Goal: Task Accomplishment & Management: Use online tool/utility

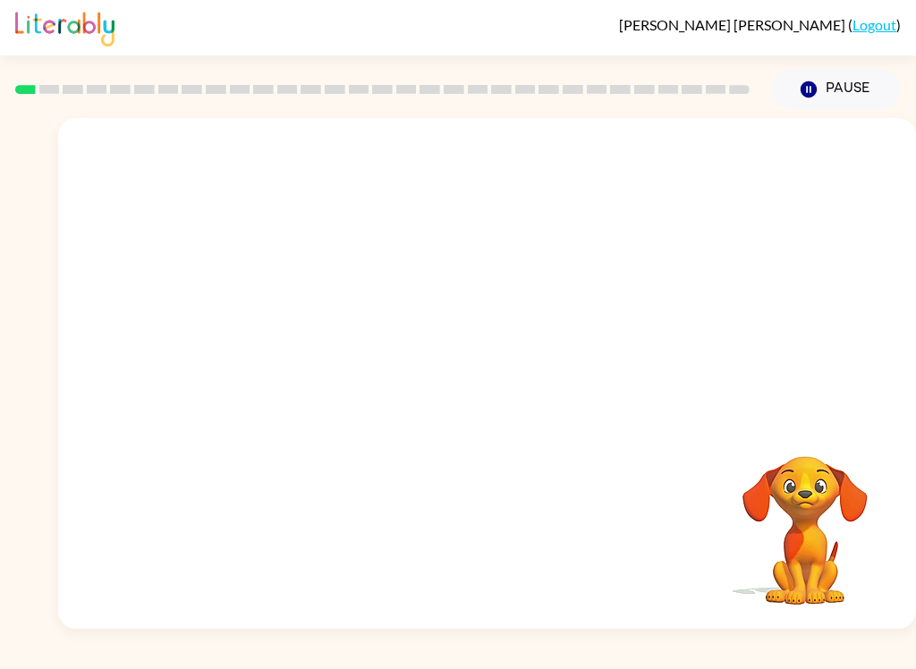
click at [443, 394] on div "Your browser must support playing .mp4 files to use Literably. Please try using…" at bounding box center [487, 373] width 858 height 511
click at [488, 373] on icon "button" at bounding box center [486, 382] width 31 height 31
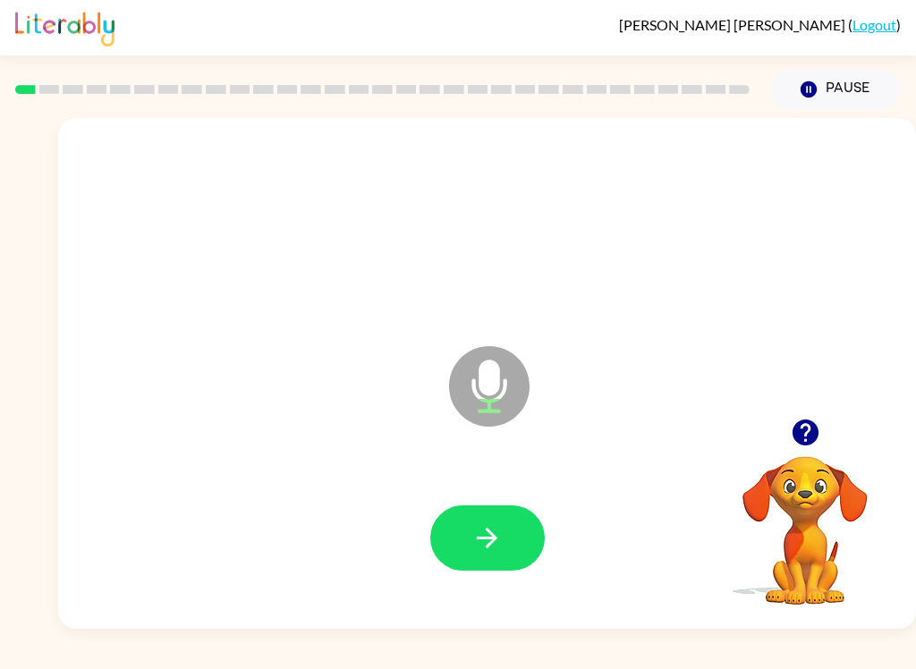
click at [482, 534] on icon "button" at bounding box center [486, 537] width 31 height 31
click at [505, 518] on button "button" at bounding box center [487, 537] width 114 height 65
click at [509, 534] on button "button" at bounding box center [487, 537] width 114 height 65
click at [77, 630] on div "[PERSON_NAME] ( Logout ) Pause Pause coin Microphone The Microphone is here whe…" at bounding box center [458, 334] width 916 height 669
click at [501, 546] on icon "button" at bounding box center [486, 537] width 31 height 31
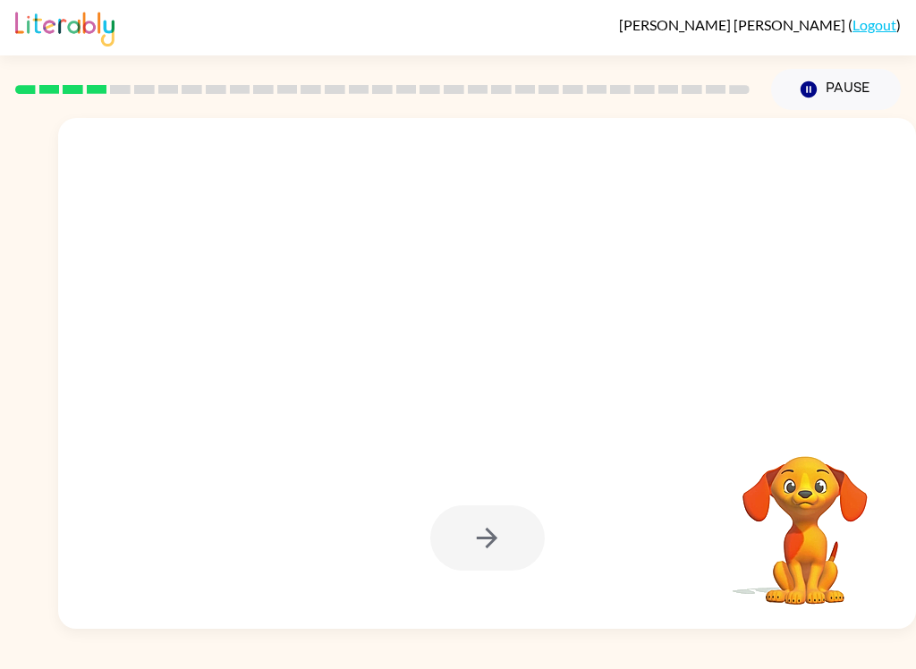
click at [790, 652] on div "[PERSON_NAME] ( Logout ) Pause Pause Your browser must support playing .mp4 fil…" at bounding box center [458, 334] width 916 height 669
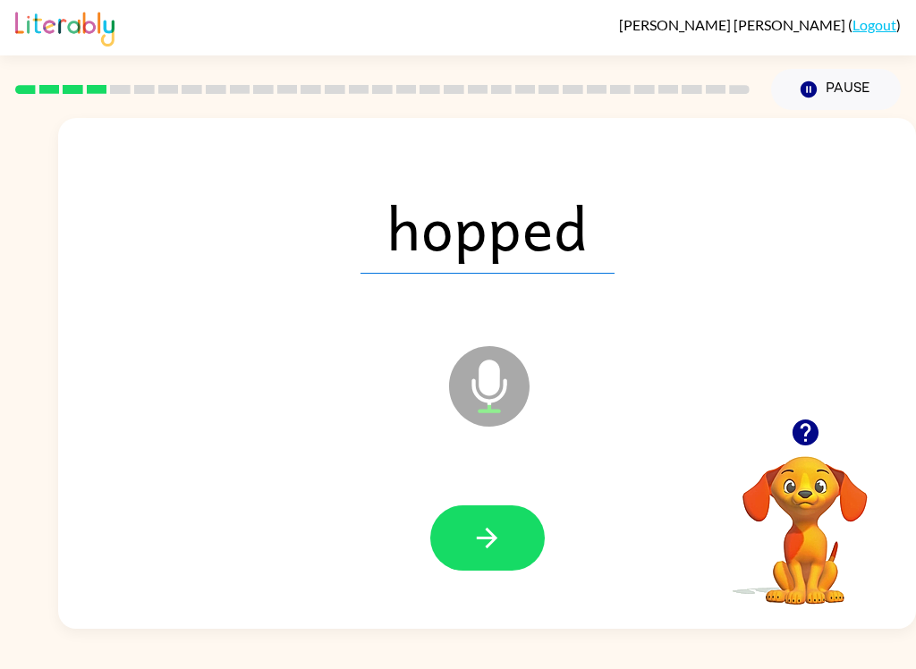
click at [488, 531] on icon "button" at bounding box center [487, 538] width 21 height 21
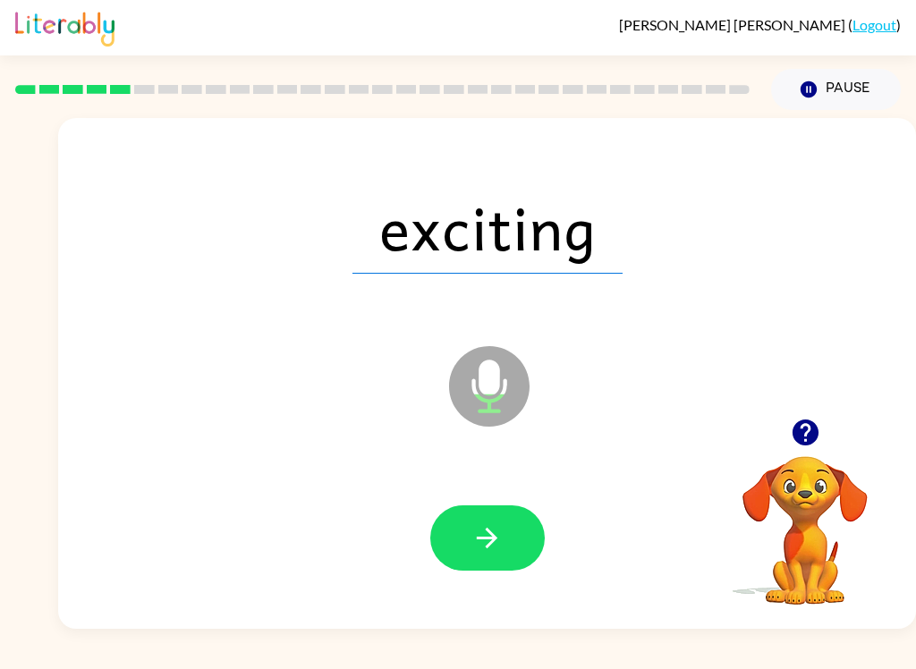
click at [488, 538] on icon "button" at bounding box center [487, 538] width 21 height 21
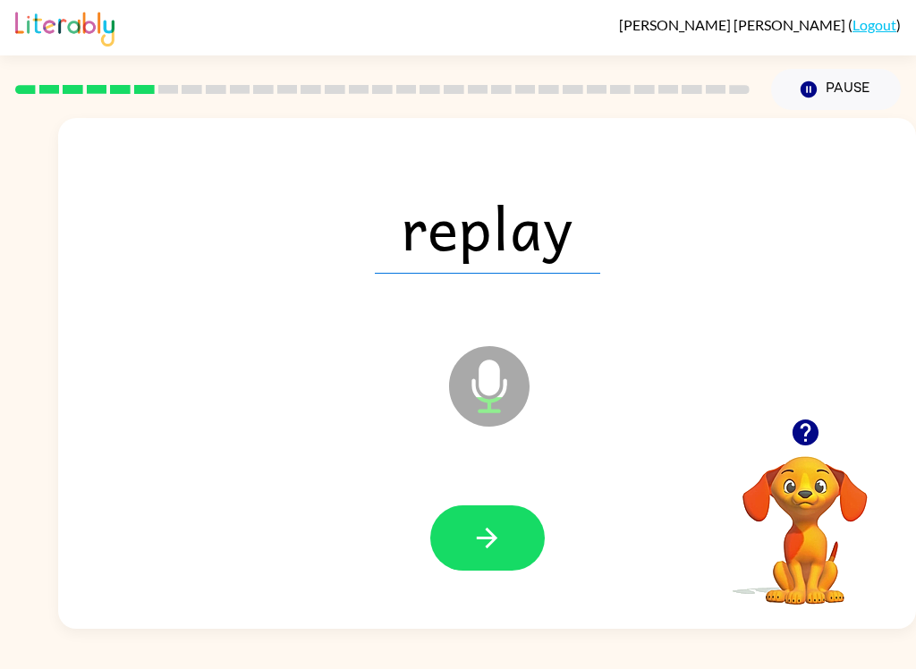
click at [486, 514] on button "button" at bounding box center [487, 537] width 114 height 65
click at [494, 549] on icon "button" at bounding box center [486, 537] width 31 height 31
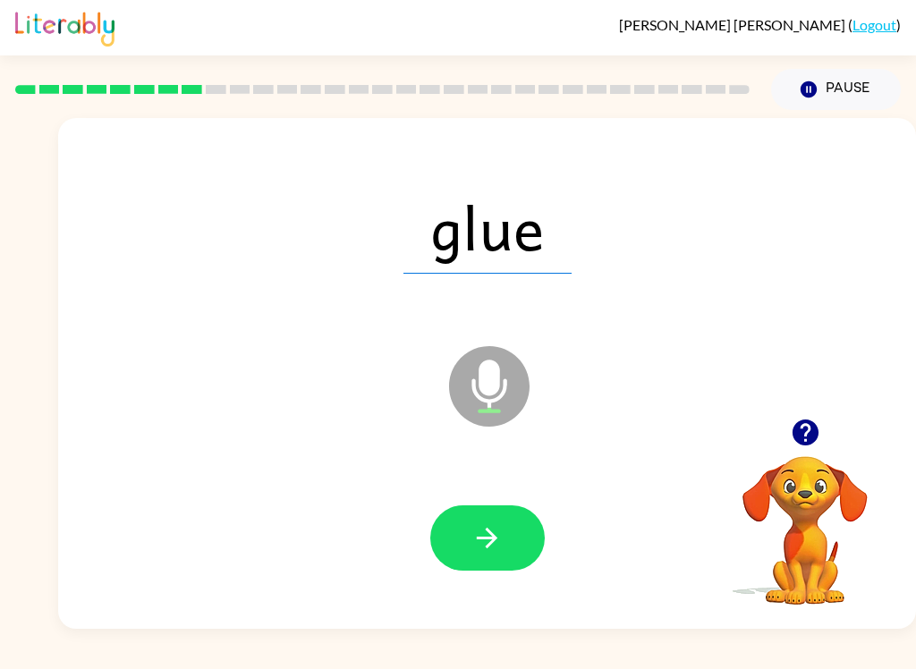
click at [470, 529] on button "button" at bounding box center [487, 537] width 114 height 65
click at [499, 555] on button "button" at bounding box center [487, 537] width 114 height 65
click at [495, 530] on icon "button" at bounding box center [486, 537] width 31 height 31
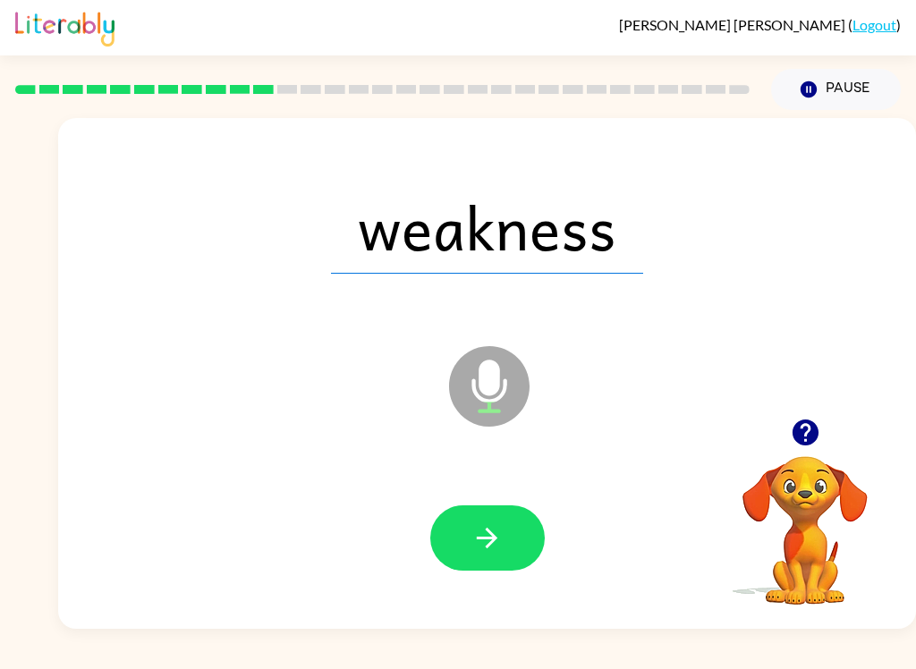
click at [488, 529] on icon "button" at bounding box center [487, 538] width 21 height 21
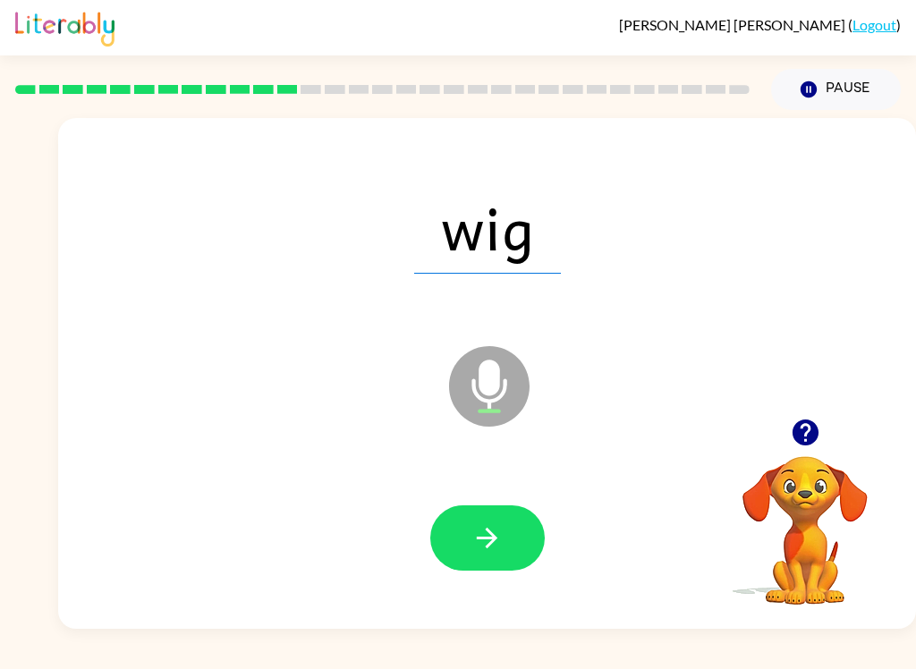
click at [474, 538] on icon "button" at bounding box center [486, 537] width 31 height 31
click at [495, 547] on icon "button" at bounding box center [486, 537] width 31 height 31
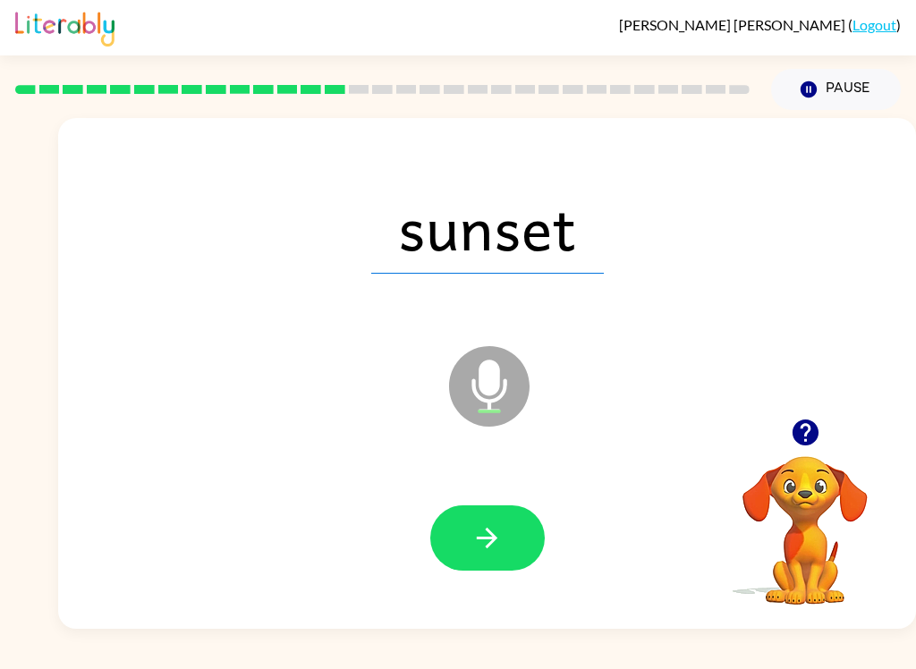
click at [495, 537] on icon "button" at bounding box center [487, 538] width 21 height 21
click at [478, 538] on icon "button" at bounding box center [487, 538] width 21 height 21
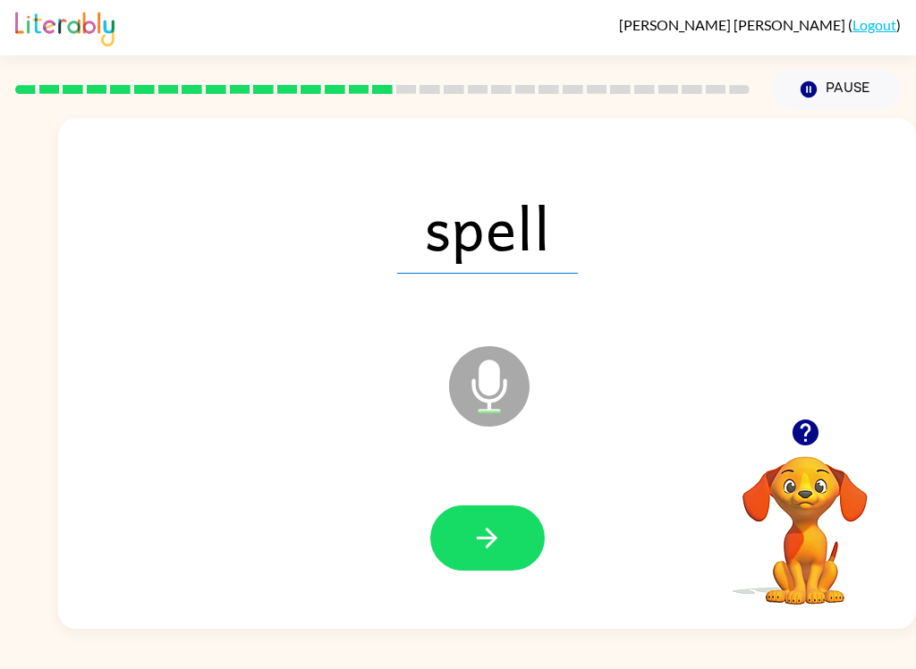
click at [499, 549] on icon "button" at bounding box center [486, 537] width 31 height 31
click at [490, 542] on icon "button" at bounding box center [486, 537] width 31 height 31
click at [469, 534] on button "button" at bounding box center [487, 537] width 114 height 65
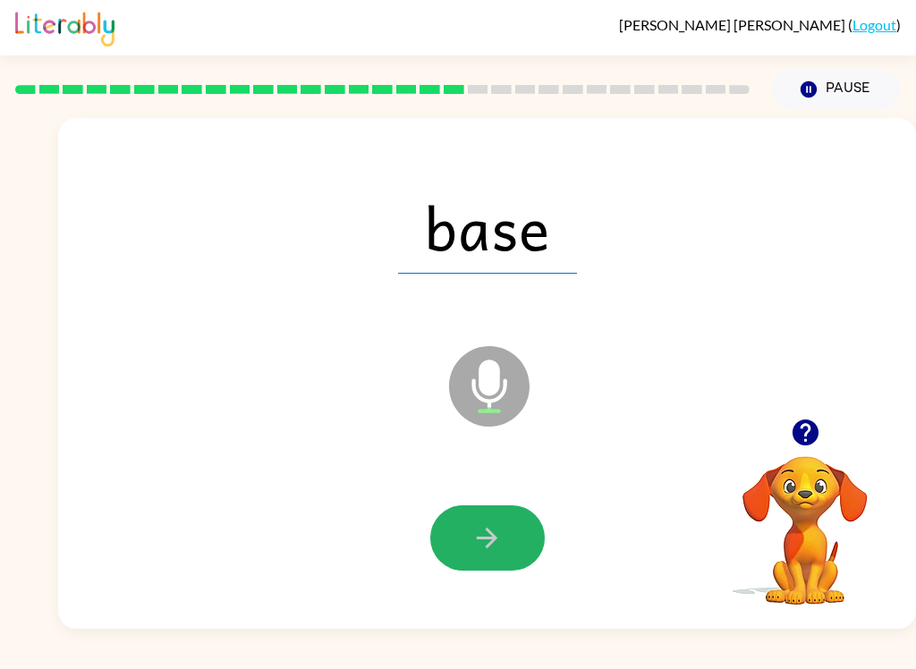
click at [510, 532] on button "button" at bounding box center [487, 537] width 114 height 65
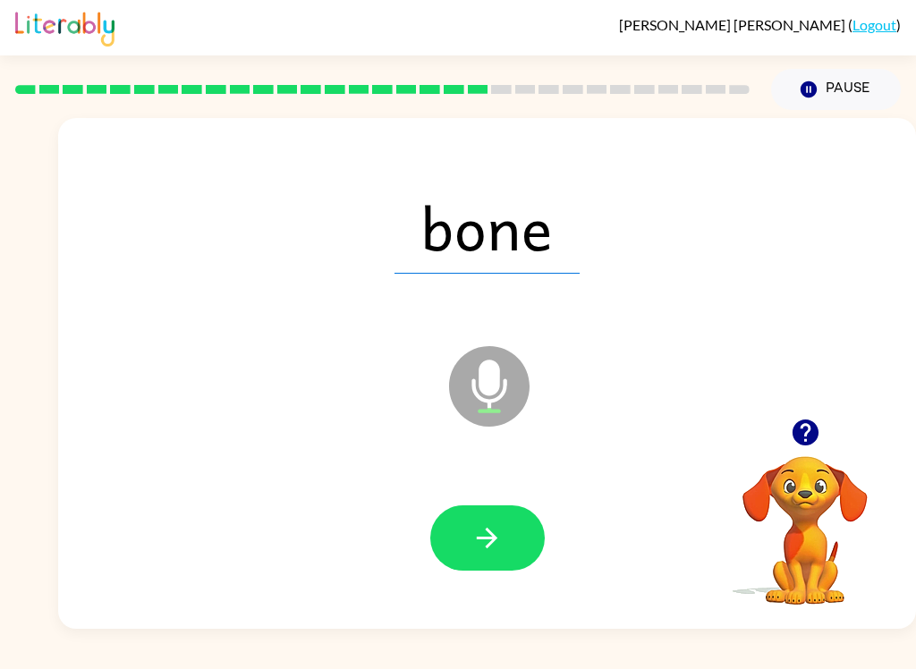
click at [499, 551] on icon "button" at bounding box center [486, 537] width 31 height 31
click at [492, 527] on icon "button" at bounding box center [486, 537] width 31 height 31
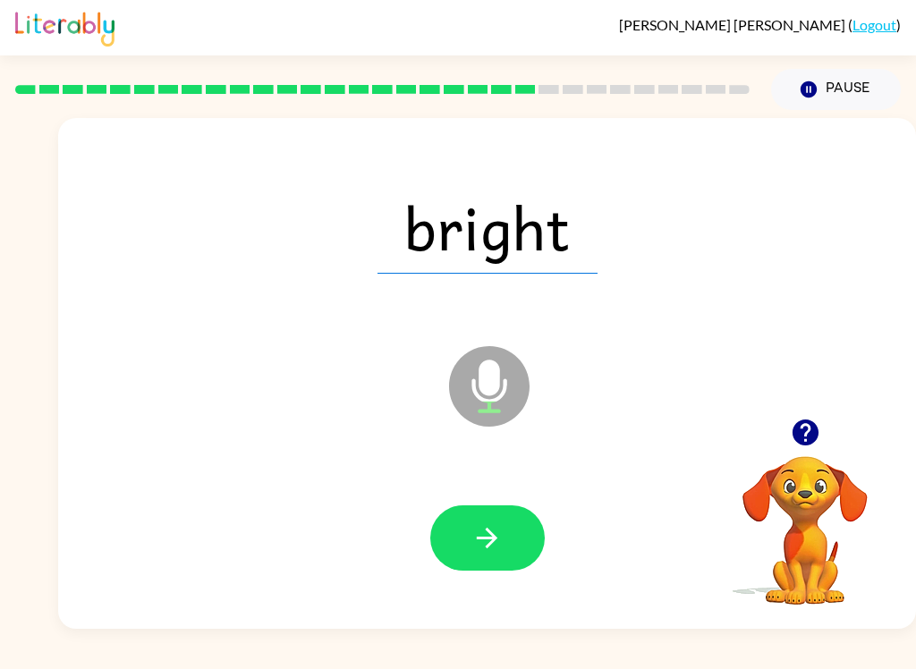
click at [489, 547] on icon "button" at bounding box center [486, 537] width 31 height 31
click at [480, 540] on icon "button" at bounding box center [486, 537] width 31 height 31
click at [474, 530] on icon "button" at bounding box center [486, 537] width 31 height 31
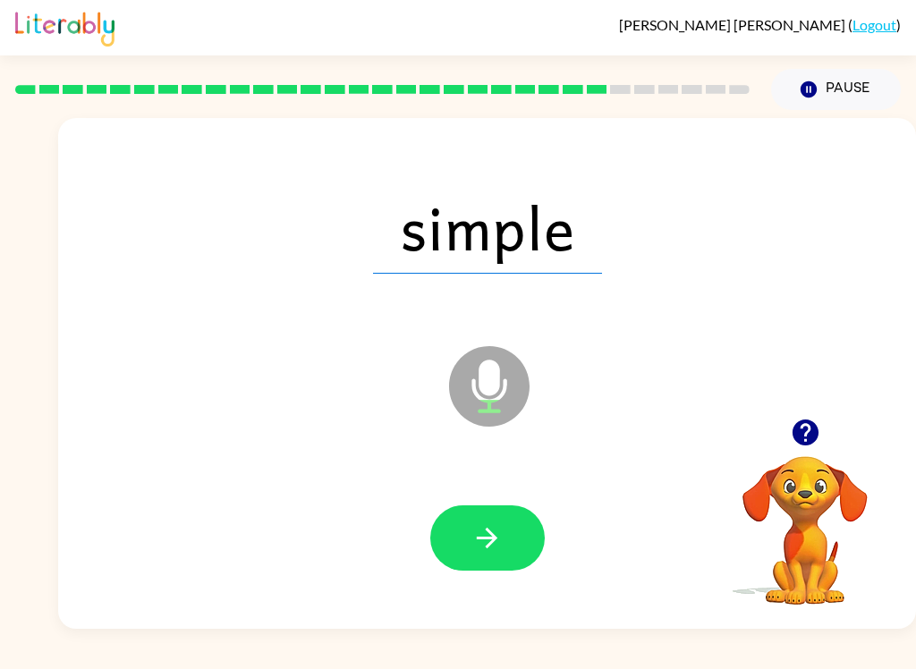
click at [485, 540] on icon "button" at bounding box center [486, 537] width 31 height 31
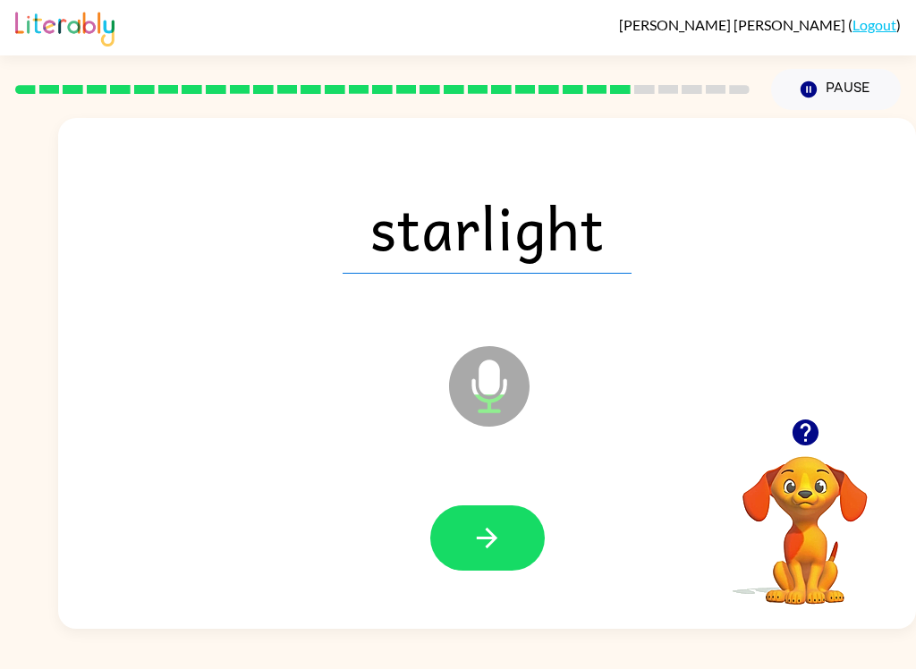
click at [491, 561] on button "button" at bounding box center [487, 537] width 114 height 65
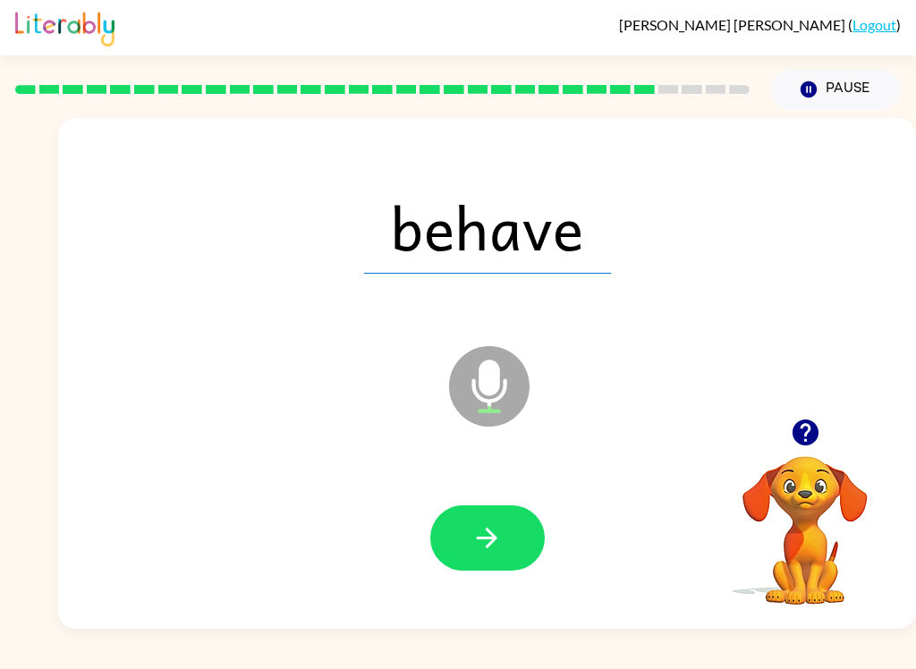
click at [473, 540] on icon "button" at bounding box center [486, 537] width 31 height 31
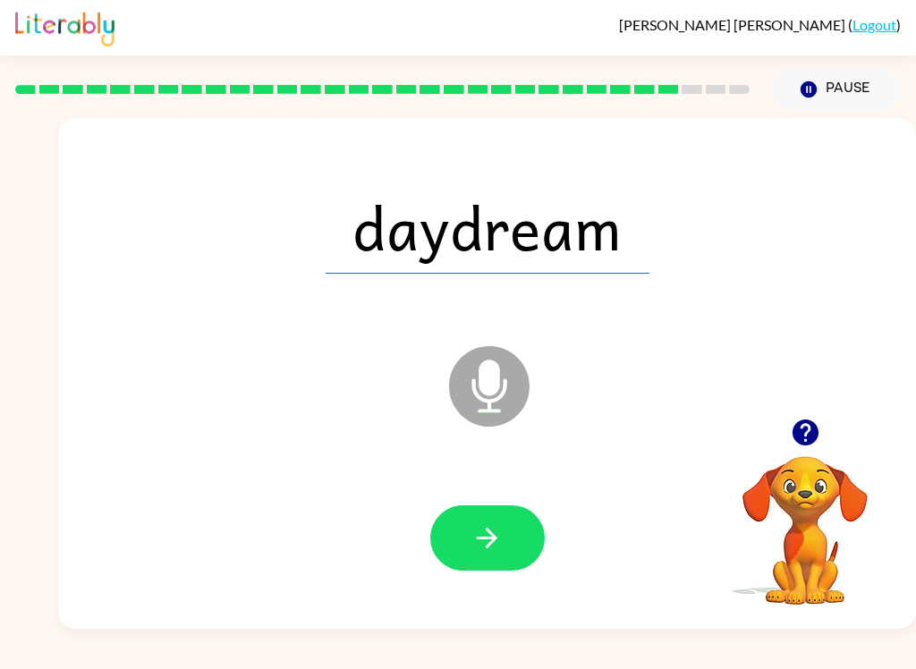
click at [503, 544] on button "button" at bounding box center [487, 537] width 114 height 65
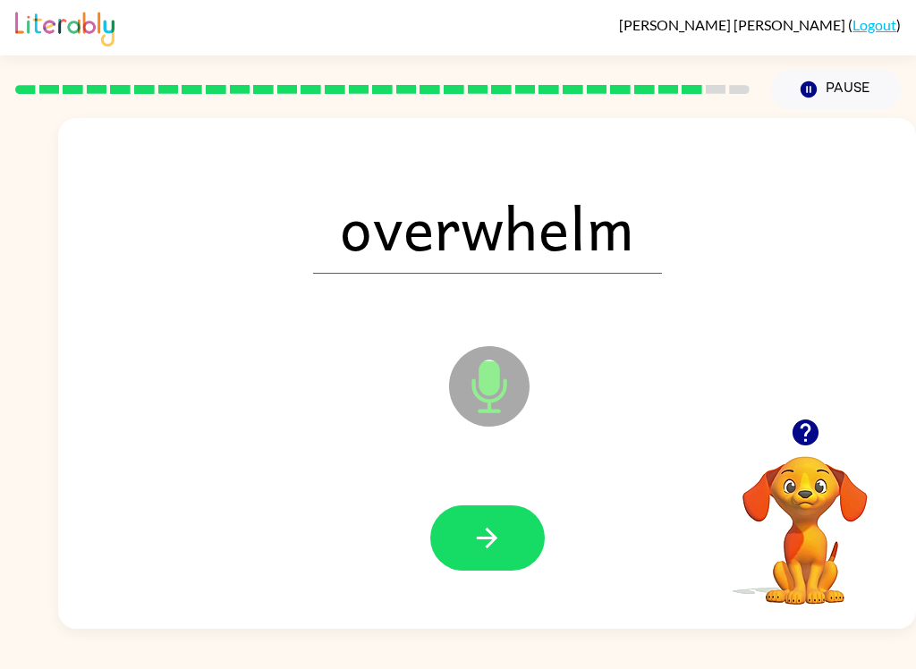
click at [497, 547] on icon "button" at bounding box center [486, 537] width 31 height 31
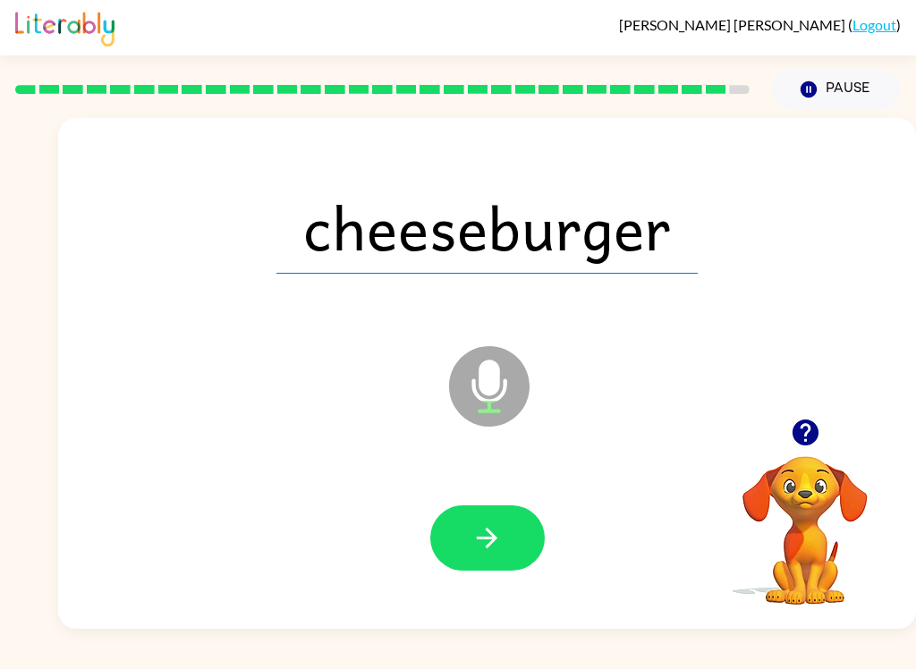
click at [494, 563] on button "button" at bounding box center [487, 537] width 114 height 65
